Goal: Task Accomplishment & Management: Use online tool/utility

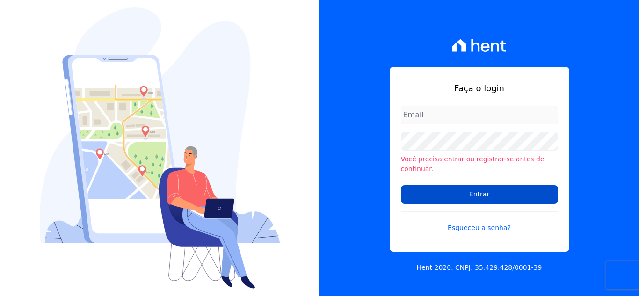
type input "hellen@3pnegociosimobiliarios.com.br"
click at [445, 191] on input "Entrar" at bounding box center [479, 194] width 157 height 19
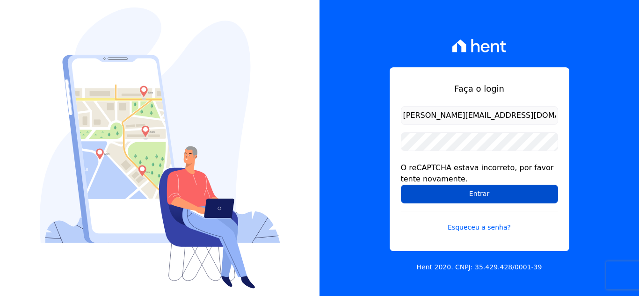
click at [451, 194] on input "Entrar" at bounding box center [479, 194] width 157 height 19
click at [504, 193] on input "Entrar" at bounding box center [479, 194] width 157 height 19
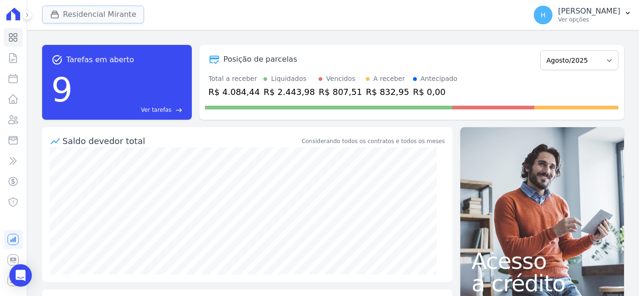
click at [62, 17] on div "button" at bounding box center [56, 14] width 13 height 9
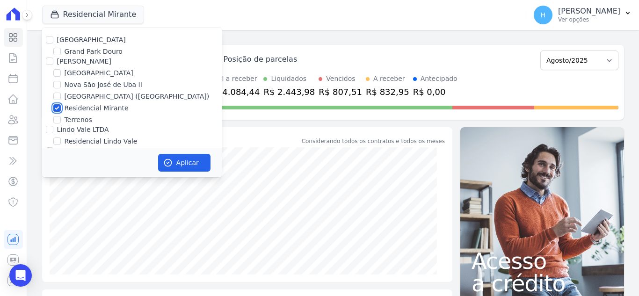
click at [56, 110] on input "Residencial Mirante" at bounding box center [56, 107] width 7 height 7
checkbox input "false"
click at [57, 76] on input "[GEOGRAPHIC_DATA]" at bounding box center [56, 72] width 7 height 7
checkbox input "true"
click at [177, 166] on button "Aplicar" at bounding box center [184, 163] width 52 height 18
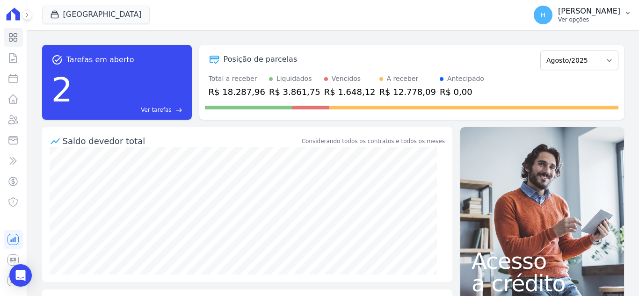
click at [594, 15] on p "[PERSON_NAME]" at bounding box center [589, 11] width 62 height 9
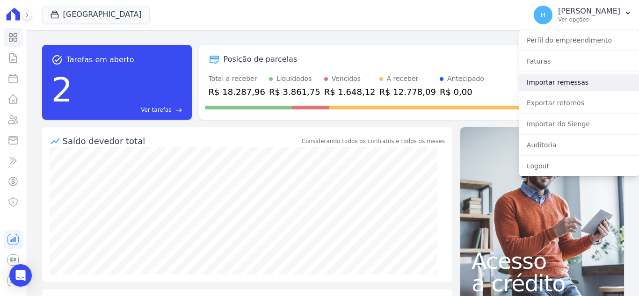
click at [566, 84] on link "Importar remessas" at bounding box center [579, 82] width 120 height 17
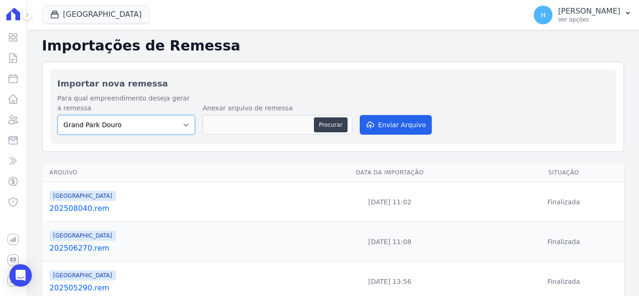
click at [131, 124] on select "Grand Park Douro Loteamento Village Nova São José de Uba II Parque Santa Fé (Bo…" at bounding box center [127, 125] width 138 height 20
select select "ab4528a7-e4d3-4d9e-9d04-8166e974a7a8"
click at [58, 115] on select "Grand Park Douro Loteamento Village Nova São José de Uba II Parque Santa Fé (Bo…" at bounding box center [127, 125] width 138 height 20
click at [317, 124] on button "Procurar" at bounding box center [331, 124] width 34 height 15
type input "202508280.rem"
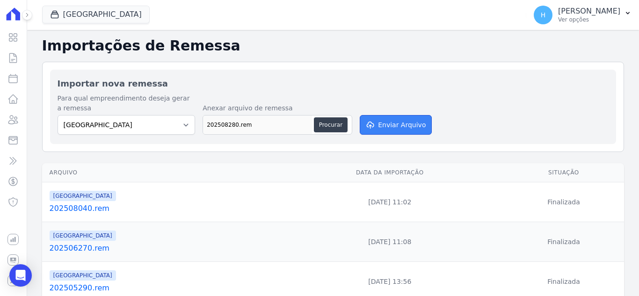
click at [376, 123] on button "Enviar Arquivo" at bounding box center [396, 125] width 72 height 20
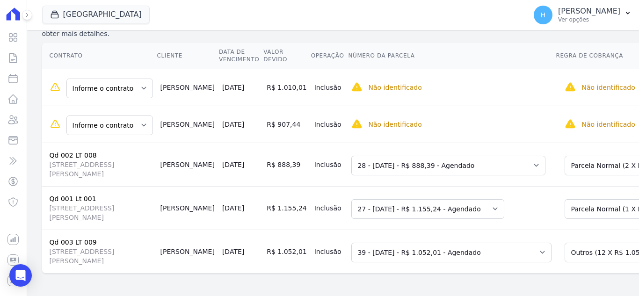
scroll to position [46, 0]
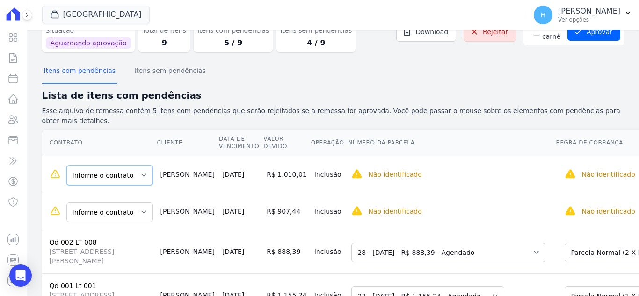
click at [122, 166] on select "Informe o contrato Qd 002 LT 002 Qd 002 LT 003" at bounding box center [109, 176] width 87 height 20
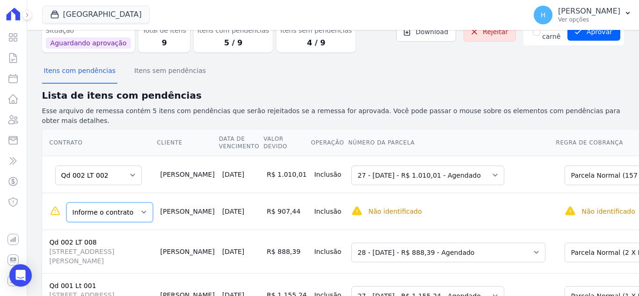
click at [116, 206] on select "Informe o contrato Qd 002 LT 002 Qd 002 LT 003" at bounding box center [109, 213] width 87 height 20
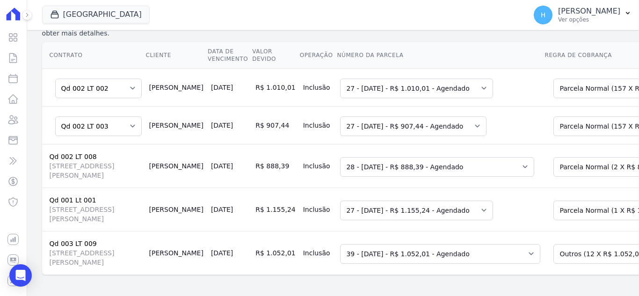
scroll to position [0, 0]
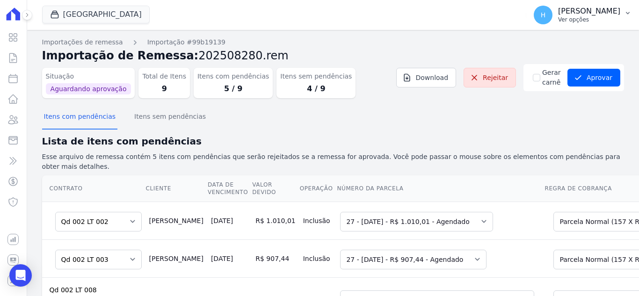
click at [597, 19] on p "Ver opções" at bounding box center [589, 19] width 62 height 7
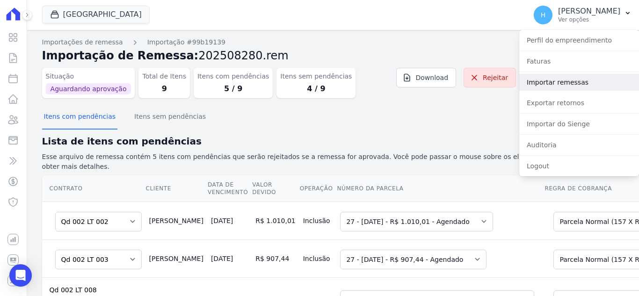
click at [566, 81] on link "Importar remessas" at bounding box center [579, 82] width 120 height 17
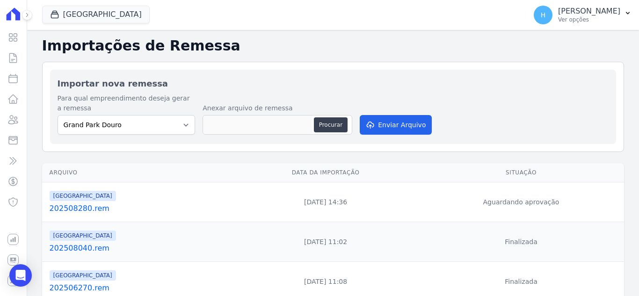
click at [79, 206] on link "202508280.rem" at bounding box center [140, 208] width 180 height 11
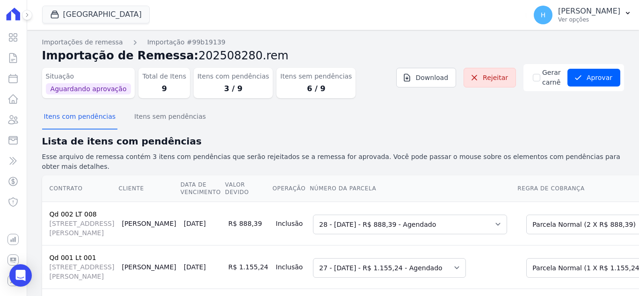
click at [247, 133] on section "Itens com pendências Itens sem pendências Lista de itens com pendências Esse ar…" at bounding box center [333, 219] width 582 height 227
click at [577, 77] on icon "submit" at bounding box center [578, 77] width 9 height 9
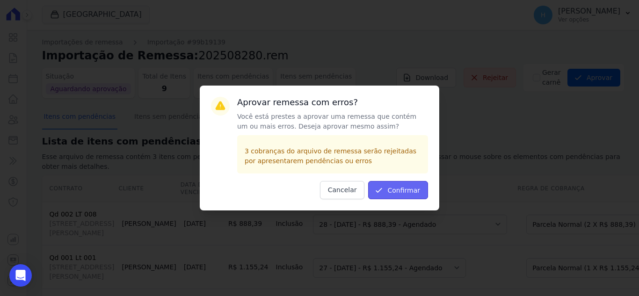
click at [406, 188] on button "Confirmar" at bounding box center [398, 190] width 60 height 18
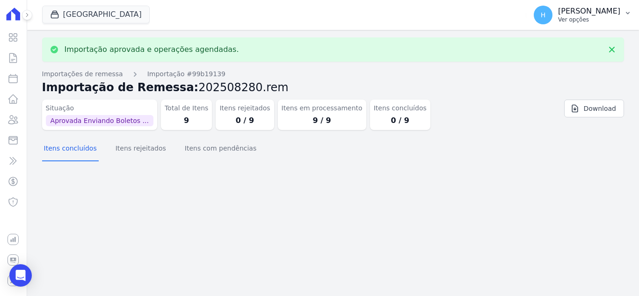
click at [618, 13] on p "[PERSON_NAME]" at bounding box center [589, 11] width 62 height 9
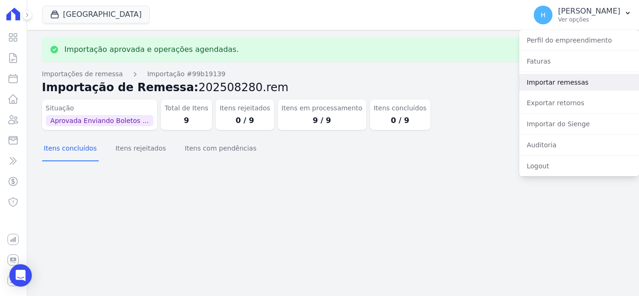
click at [568, 78] on link "Importar remessas" at bounding box center [579, 82] width 120 height 17
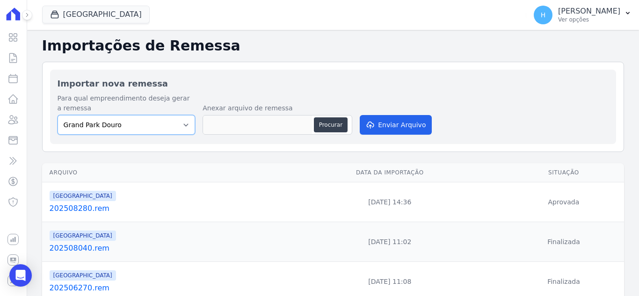
click at [149, 127] on select "Grand Park Douro Loteamento Village Nova São José de Uba II Parque Santa Fé (Bo…" at bounding box center [127, 125] width 138 height 20
click at [110, 11] on button "[GEOGRAPHIC_DATA]" at bounding box center [96, 15] width 108 height 18
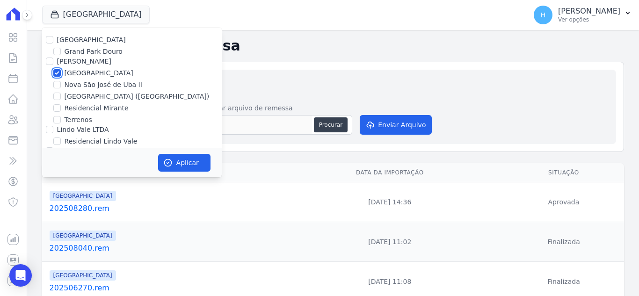
click at [56, 71] on input "[GEOGRAPHIC_DATA]" at bounding box center [56, 72] width 7 height 7
checkbox input "false"
click at [96, 81] on label "Nova São José de Uba II" at bounding box center [104, 85] width 78 height 10
click at [61, 81] on input "Nova São José de Uba II" at bounding box center [56, 84] width 7 height 7
checkbox input "true"
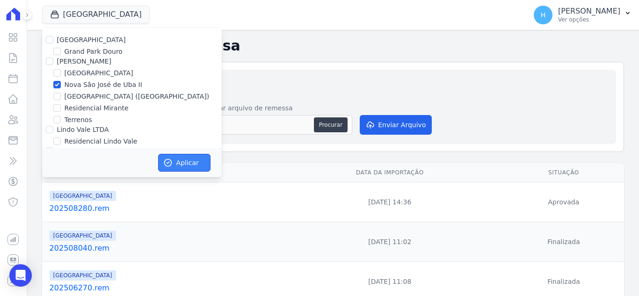
click at [186, 166] on button "Aplicar" at bounding box center [184, 163] width 52 height 18
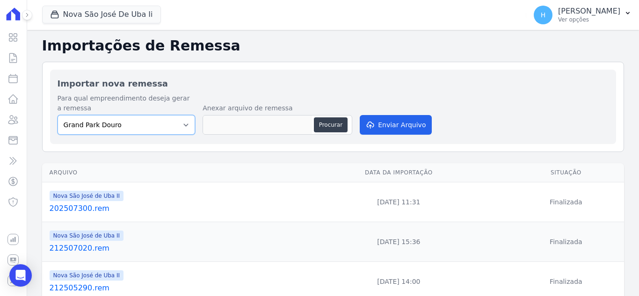
click at [141, 124] on select "Grand Park Douro Loteamento Village Nova São José de Uba II Parque Santa Fé (Bo…" at bounding box center [127, 125] width 138 height 20
click at [58, 115] on select "Grand Park Douro Loteamento Village Nova São José de Uba II Parque Santa Fé (Bo…" at bounding box center [127, 125] width 138 height 20
drag, startPoint x: 140, startPoint y: 124, endPoint x: 138, endPoint y: 134, distance: 10.1
click at [140, 124] on select "Grand Park Douro Loteamento Village Nova São José de Uba II Parque Santa Fé (Bo…" at bounding box center [127, 125] width 138 height 20
select select "31c05417-4554-4ef9-8d01-470d31434fa8"
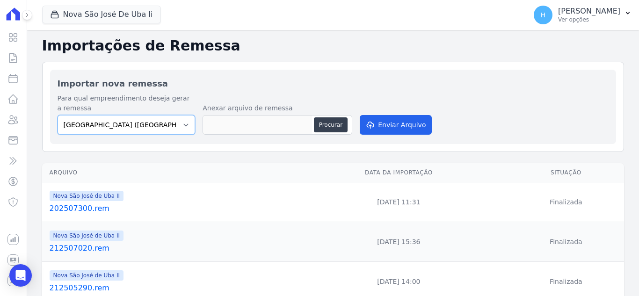
click at [58, 115] on select "Grand Park Douro Loteamento Village Nova São José de Uba II Parque Santa Fé (Bo…" at bounding box center [127, 125] width 138 height 20
click at [333, 125] on button "Procurar" at bounding box center [331, 124] width 34 height 15
type input "212508280.rem"
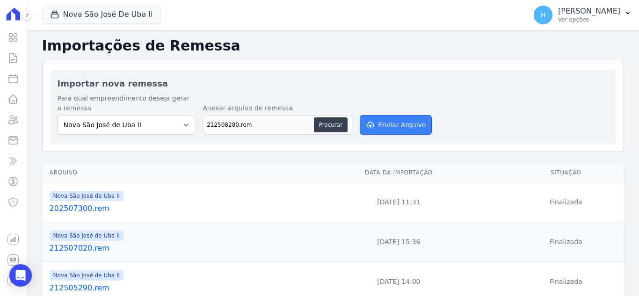
click at [407, 125] on button "Enviar Arquivo" at bounding box center [396, 125] width 72 height 20
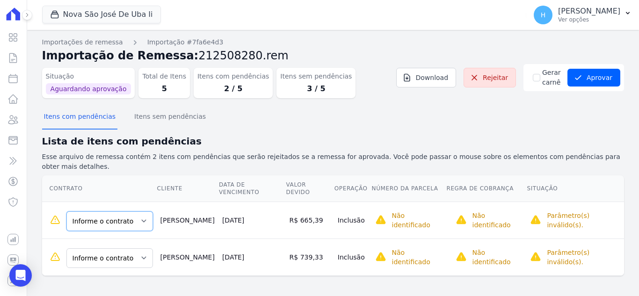
click at [127, 212] on select "Informe o contrato Qda 00P Lt 001 Qda 00P Lt 002" at bounding box center [109, 222] width 87 height 20
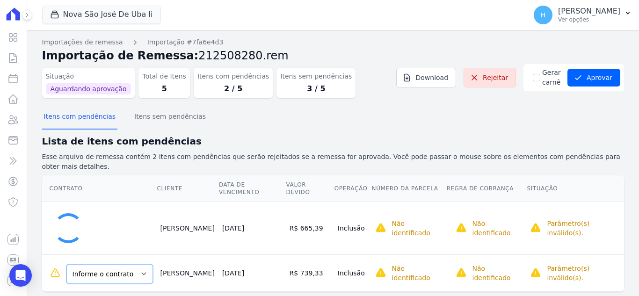
click at [124, 264] on select "Informe o contrato Qda 00P Lt 001 Qda 00P Lt 002" at bounding box center [109, 274] width 87 height 20
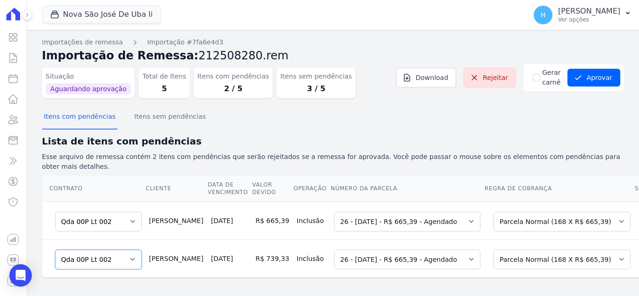
click at [127, 251] on select "Informe o contrato Qda 00P Lt 001 Qda 00P Lt 002" at bounding box center [98, 260] width 87 height 20
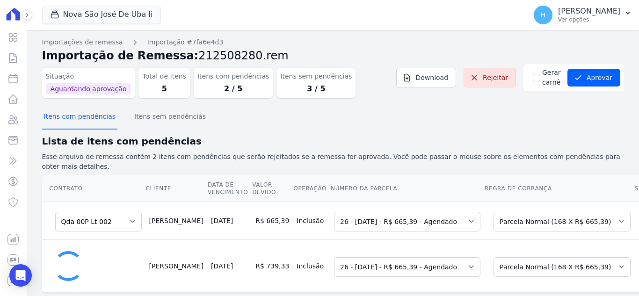
select select "0"
select select "none"
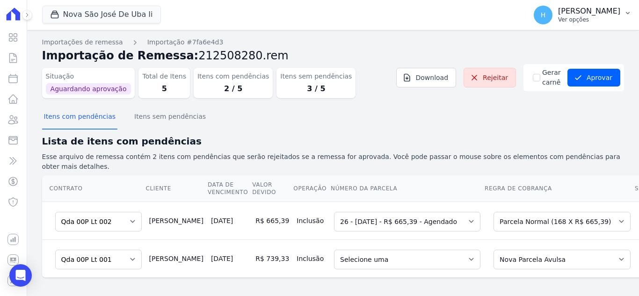
click at [613, 16] on p "Ver opções" at bounding box center [589, 19] width 62 height 7
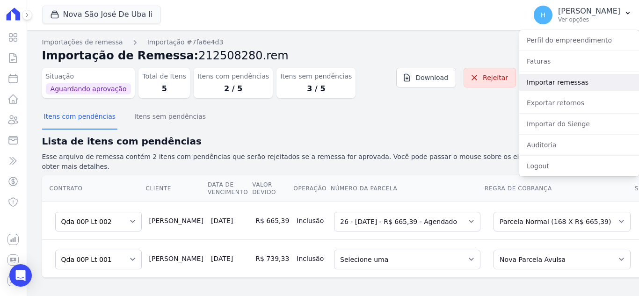
click at [563, 89] on link "Importar remessas" at bounding box center [579, 82] width 120 height 17
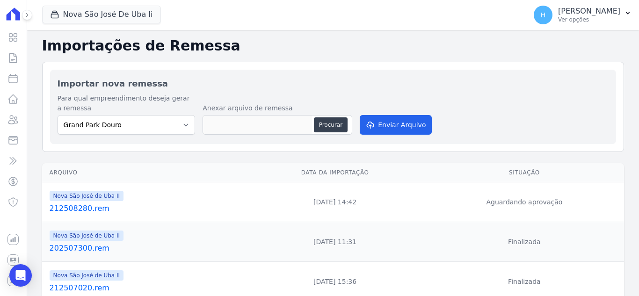
click at [76, 208] on link "212508280.rem" at bounding box center [146, 208] width 192 height 11
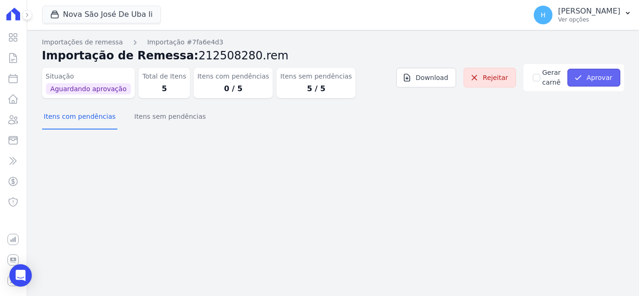
click at [596, 83] on button "Aprovar" at bounding box center [594, 78] width 53 height 18
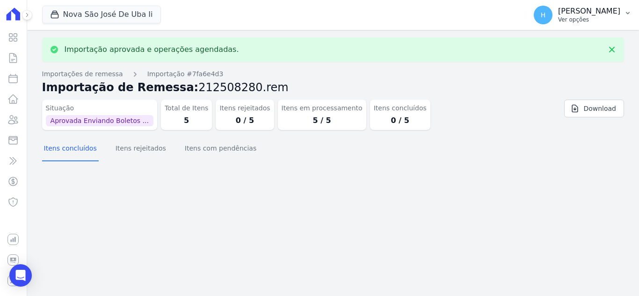
click at [603, 22] on p "Ver opções" at bounding box center [589, 19] width 62 height 7
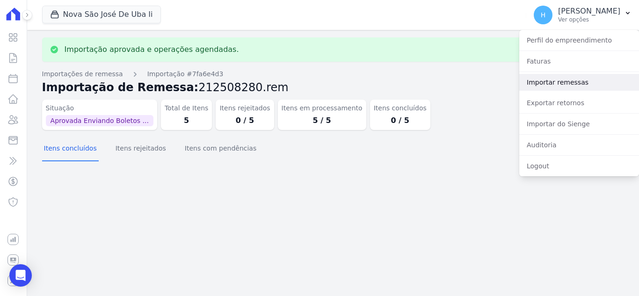
click at [578, 77] on link "Importar remessas" at bounding box center [579, 82] width 120 height 17
